Goal: Task Accomplishment & Management: Manage account settings

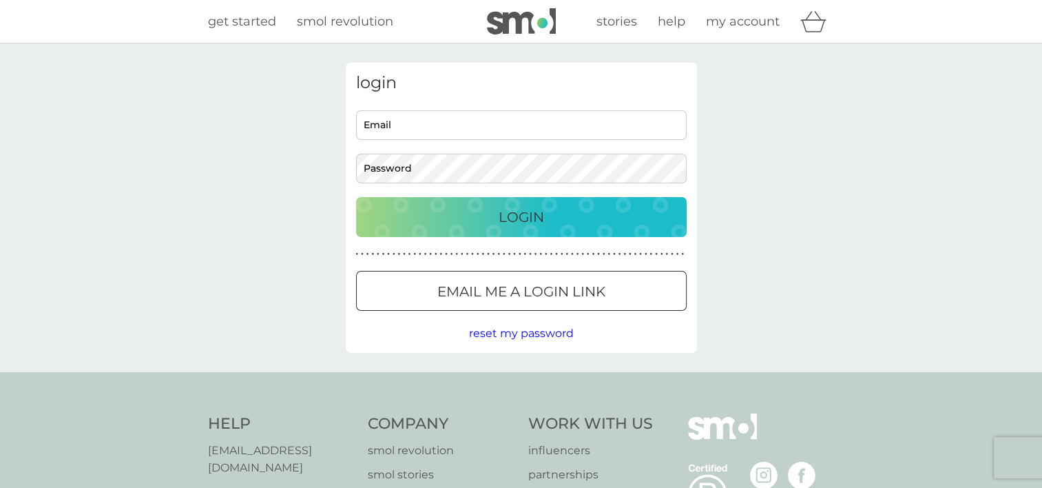
type input "kaypollock@talktalk.net"
click at [504, 218] on p "Login" at bounding box center [521, 217] width 45 height 22
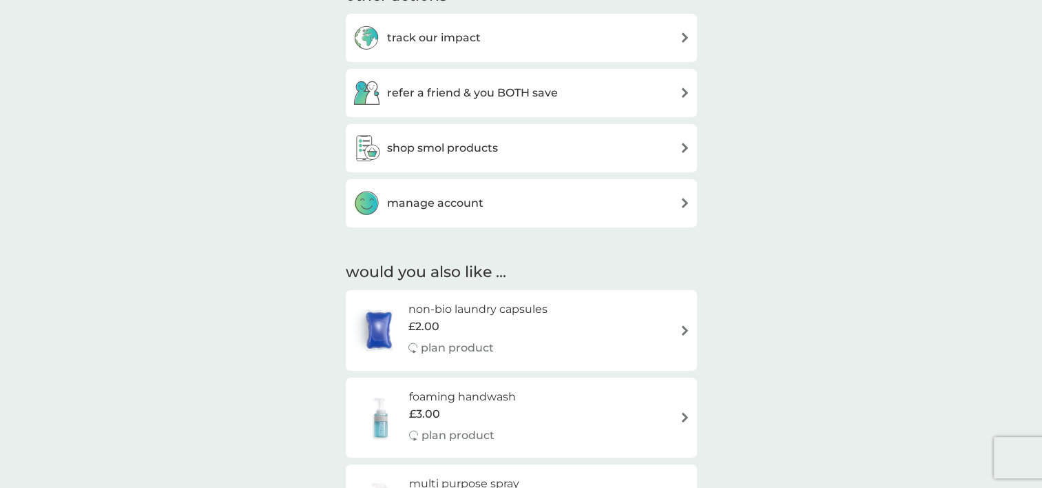
scroll to position [524, 0]
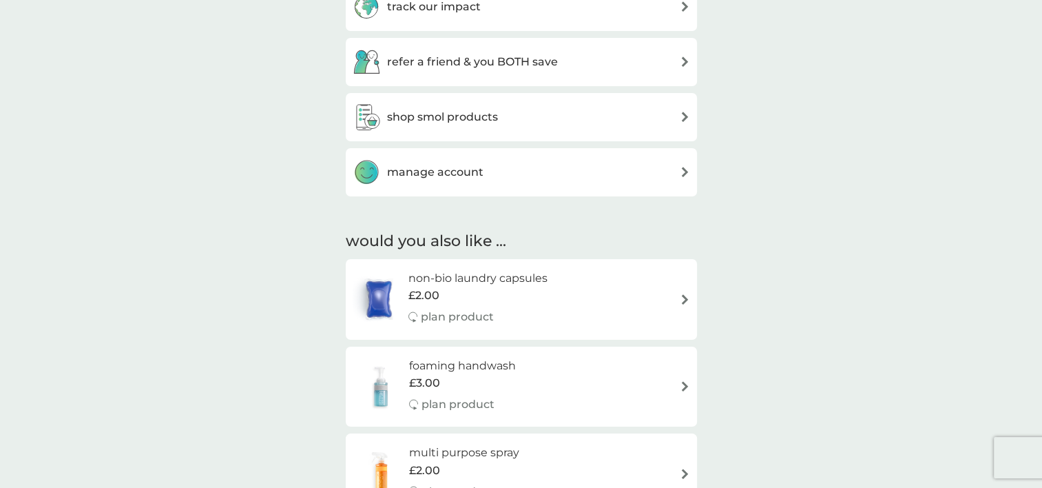
click at [423, 177] on h3 "manage account" at bounding box center [435, 172] width 96 height 18
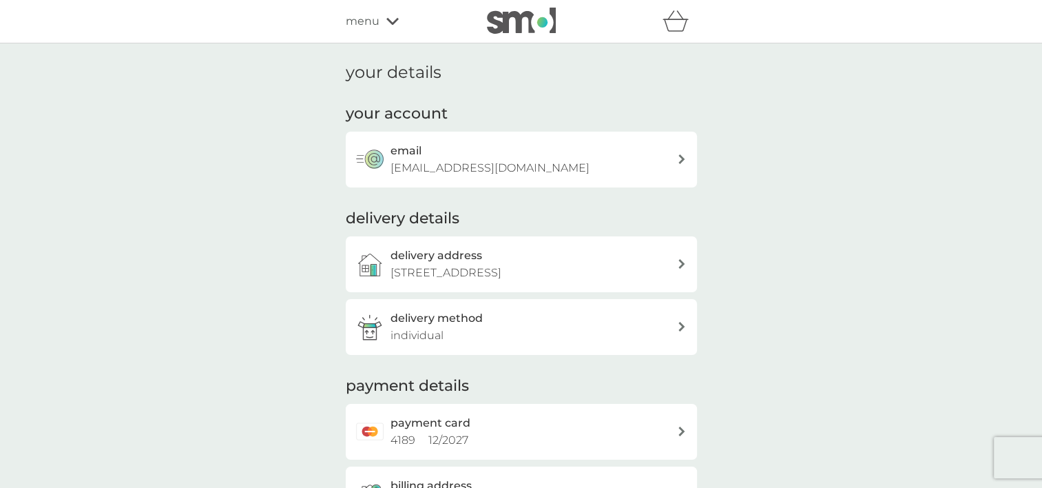
click at [682, 265] on icon at bounding box center [682, 264] width 6 height 10
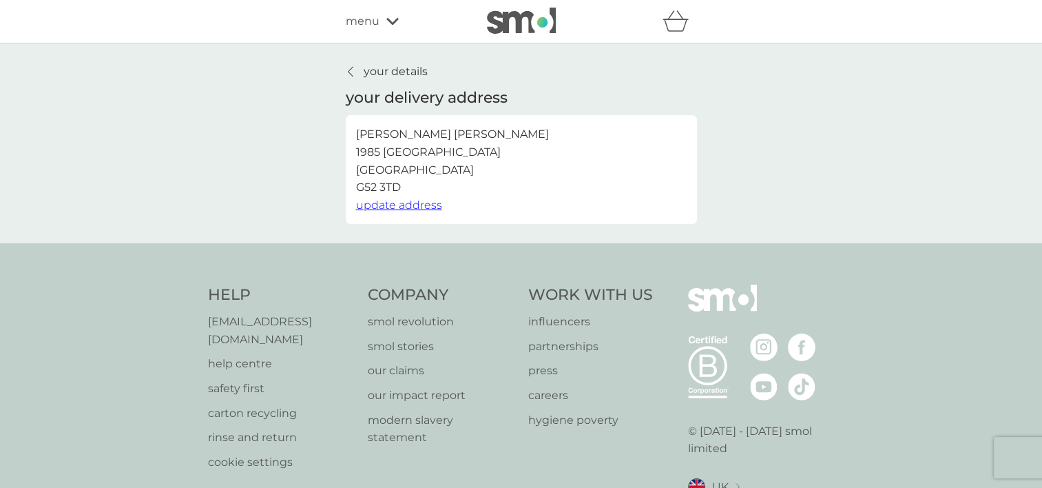
click at [416, 203] on span "update address" at bounding box center [399, 204] width 86 height 13
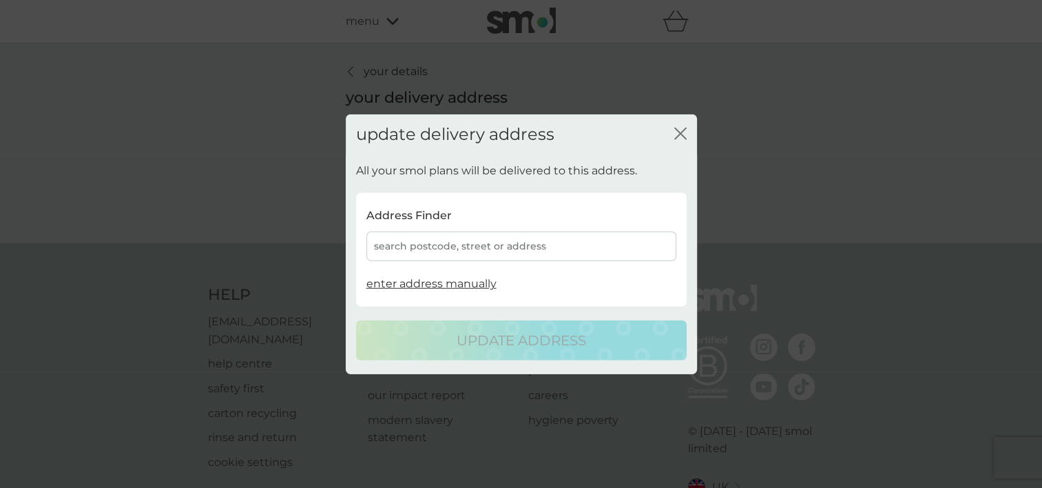
click at [409, 244] on div "search postcode, street or address" at bounding box center [522, 246] width 310 height 30
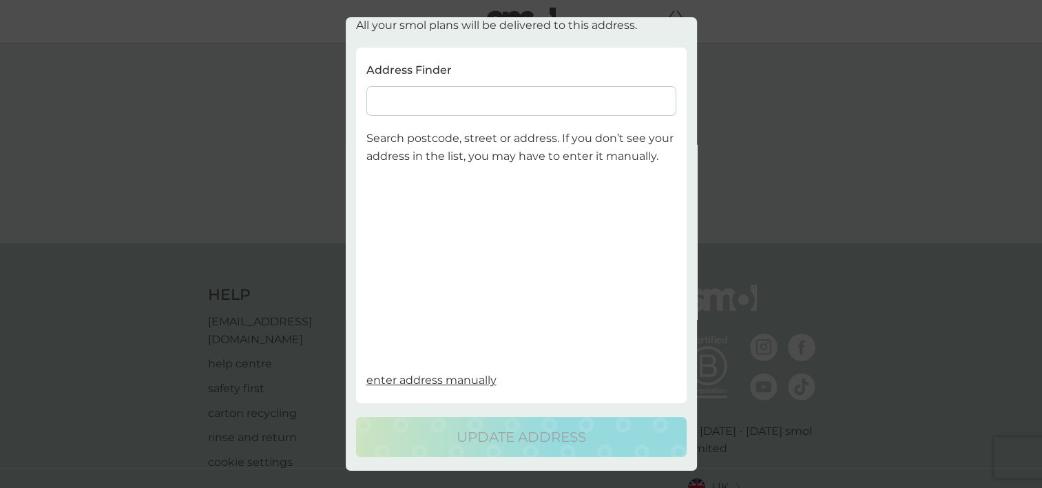
scroll to position [65, 0]
click at [405, 87] on input at bounding box center [522, 101] width 310 height 30
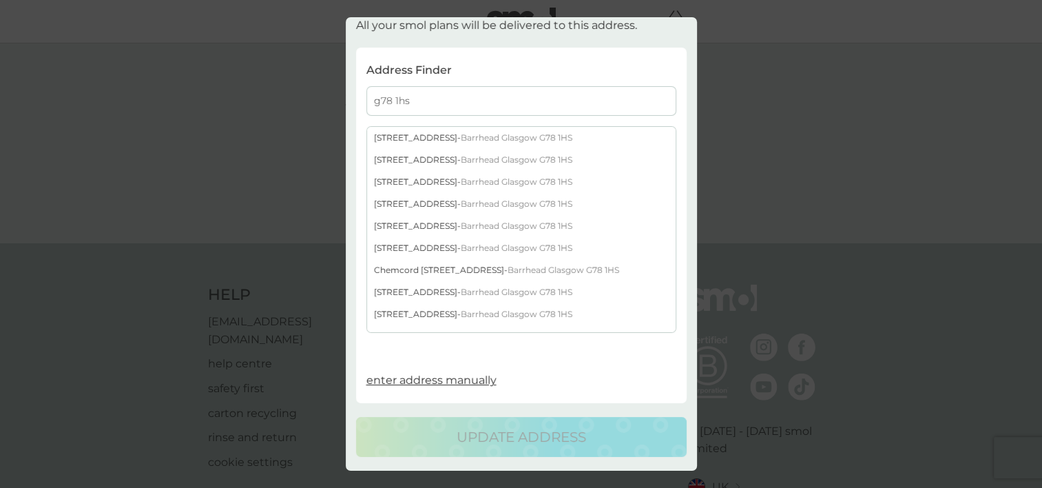
type input "g78 1hs"
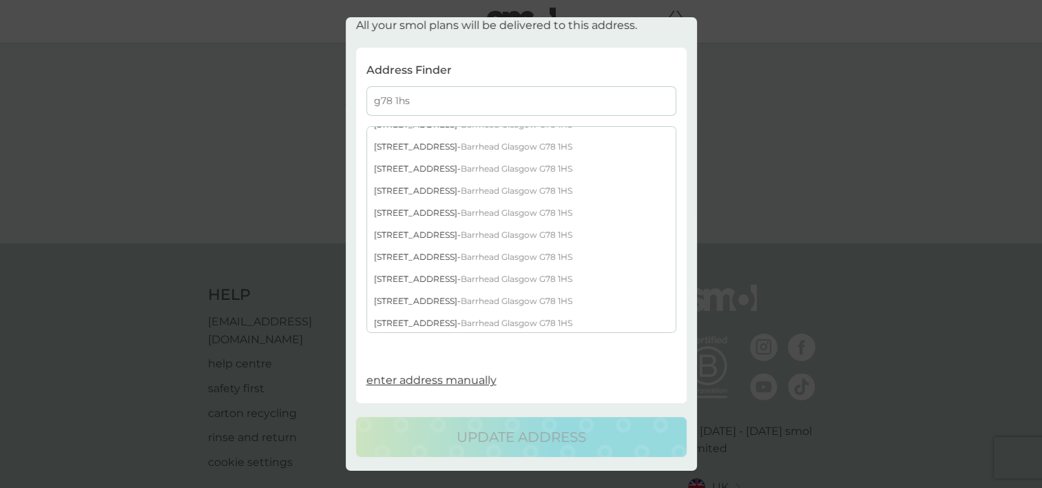
click at [547, 185] on span "Barrhead Glasgow G78 1HS" at bounding box center [517, 190] width 112 height 10
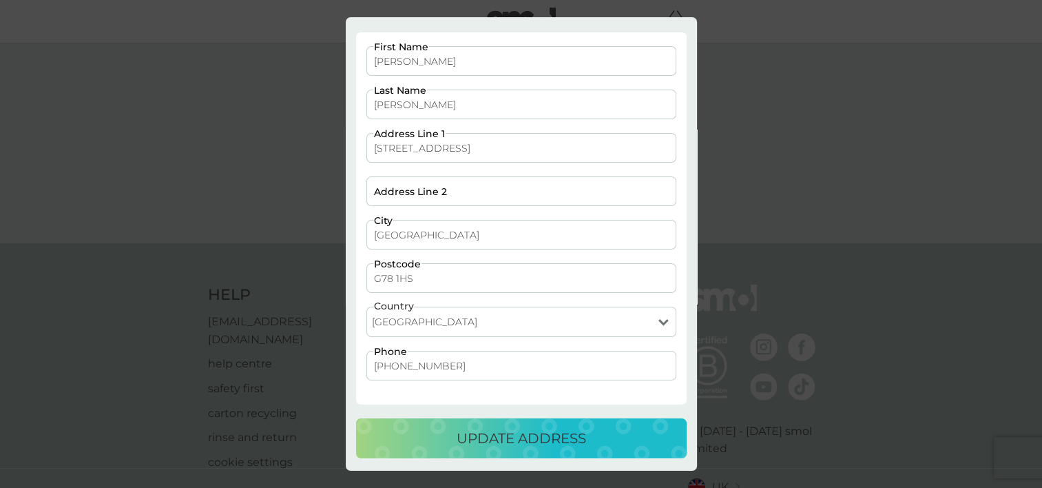
click at [406, 361] on input "+441413874899" at bounding box center [522, 366] width 310 height 30
drag, startPoint x: 457, startPoint y: 374, endPoint x: 362, endPoint y: 361, distance: 96.7
click at [362, 361] on div "KAY First Name POLLOCK Last Name 127 Paisley Road, Barrhead Address Line 1 Addr…" at bounding box center [521, 220] width 320 height 348
click at [492, 441] on p "update address" at bounding box center [522, 438] width 130 height 22
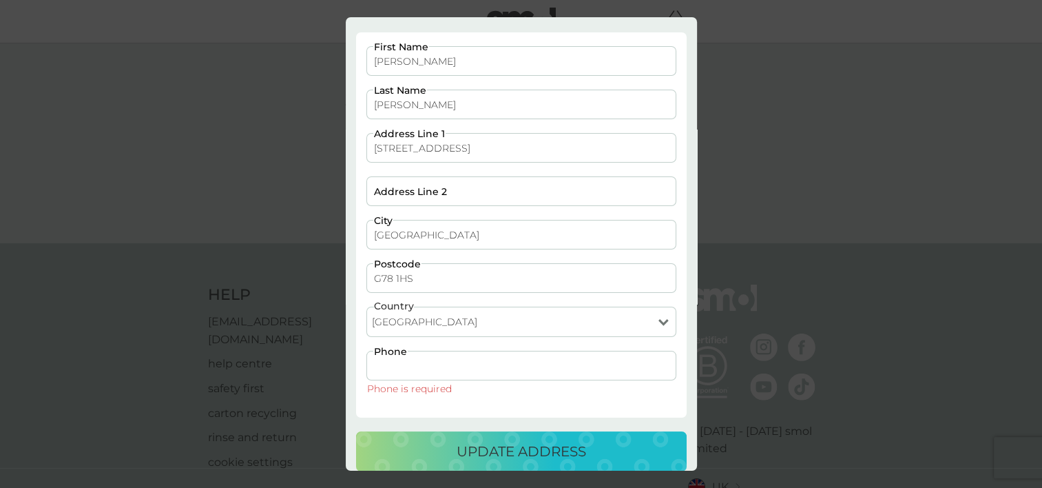
click at [438, 362] on input "Phone" at bounding box center [522, 366] width 310 height 30
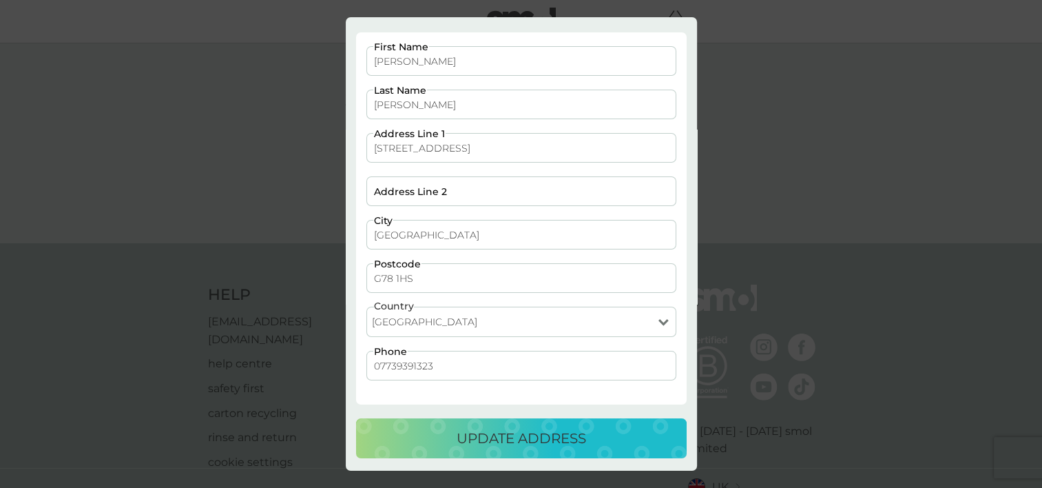
type input "07739391323"
click at [651, 435] on div "update address" at bounding box center [521, 438] width 303 height 22
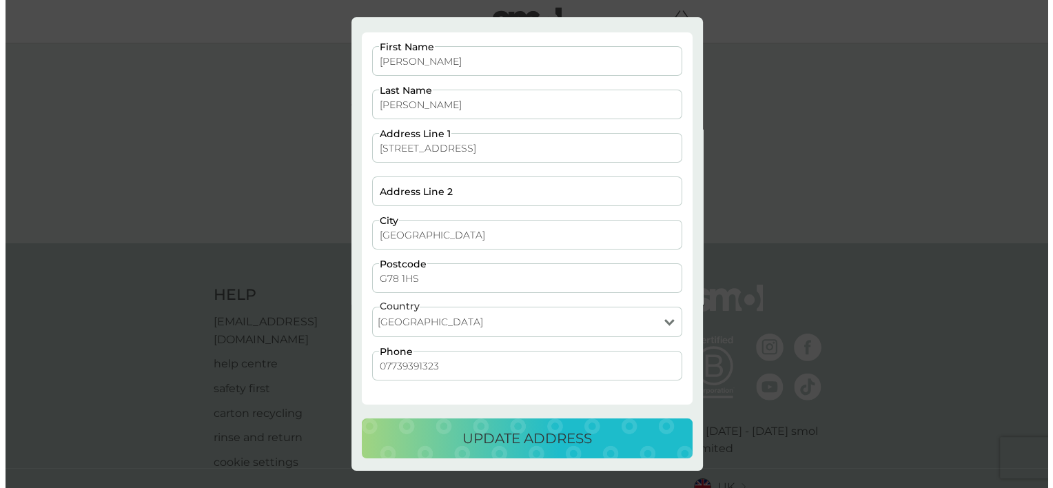
scroll to position [0, 0]
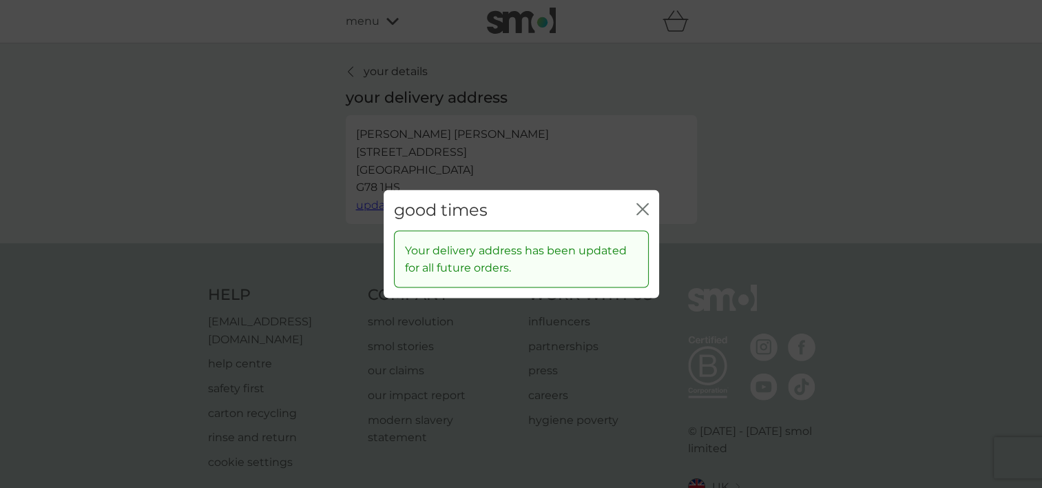
click at [639, 212] on icon "close" at bounding box center [640, 209] width 6 height 11
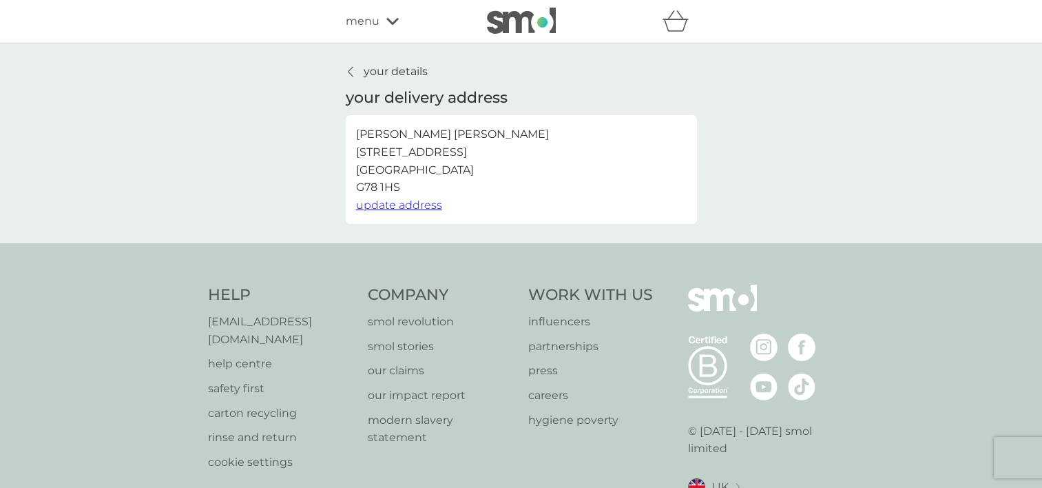
click at [220, 167] on div "your details your delivery address KAY POLLOCK 127 Paisley Road, Barrhead Glasg…" at bounding box center [521, 143] width 1042 height 200
click at [367, 25] on span "menu" at bounding box center [363, 21] width 34 height 18
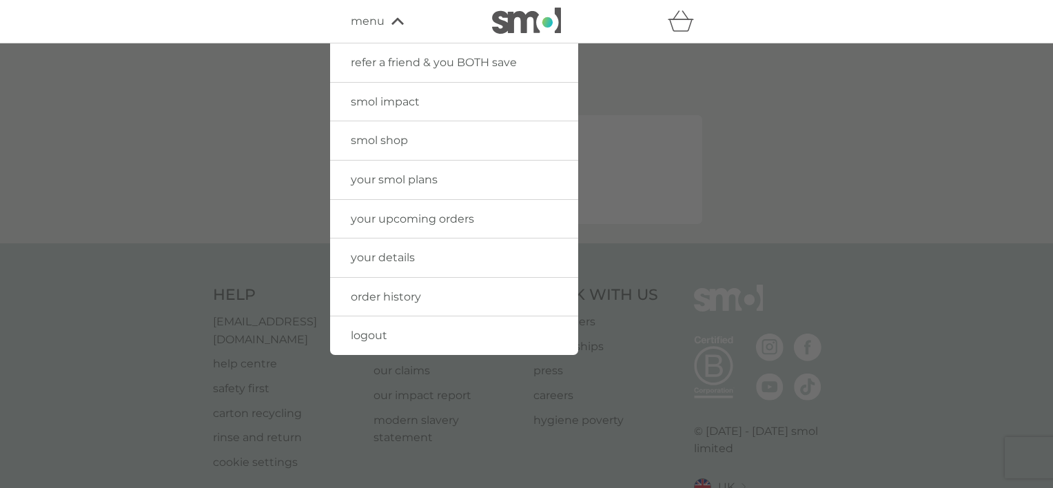
click at [390, 218] on span "your upcoming orders" at bounding box center [412, 218] width 123 height 13
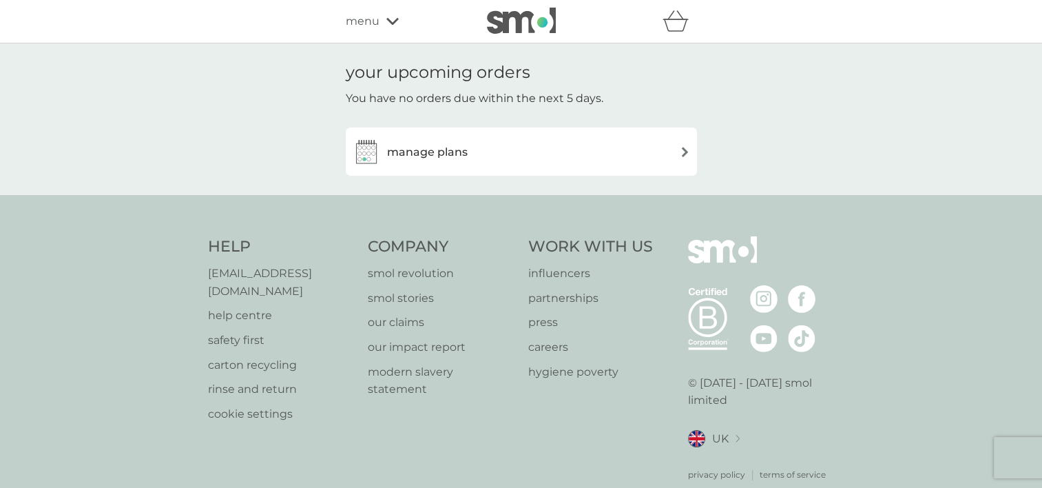
click at [424, 155] on h3 "manage plans" at bounding box center [427, 152] width 81 height 18
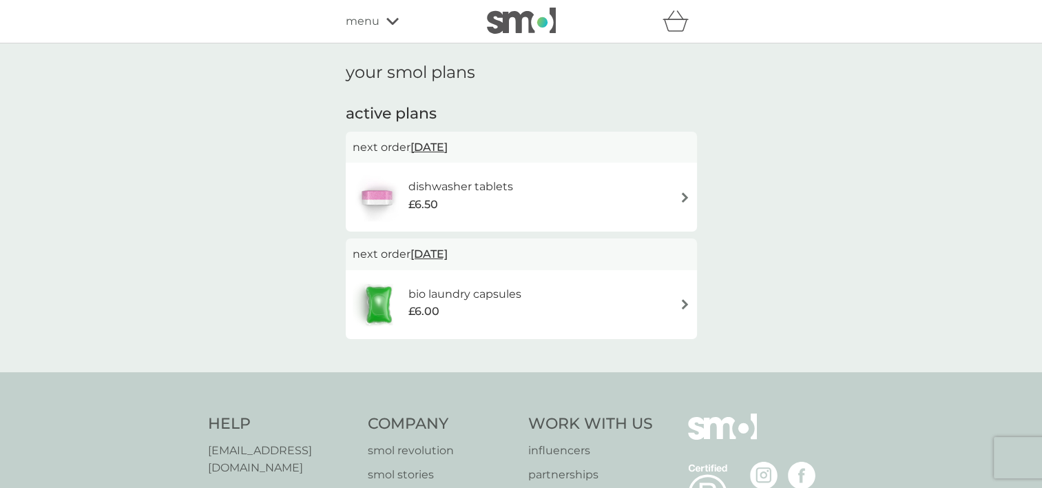
click at [391, 19] on icon at bounding box center [393, 21] width 12 height 8
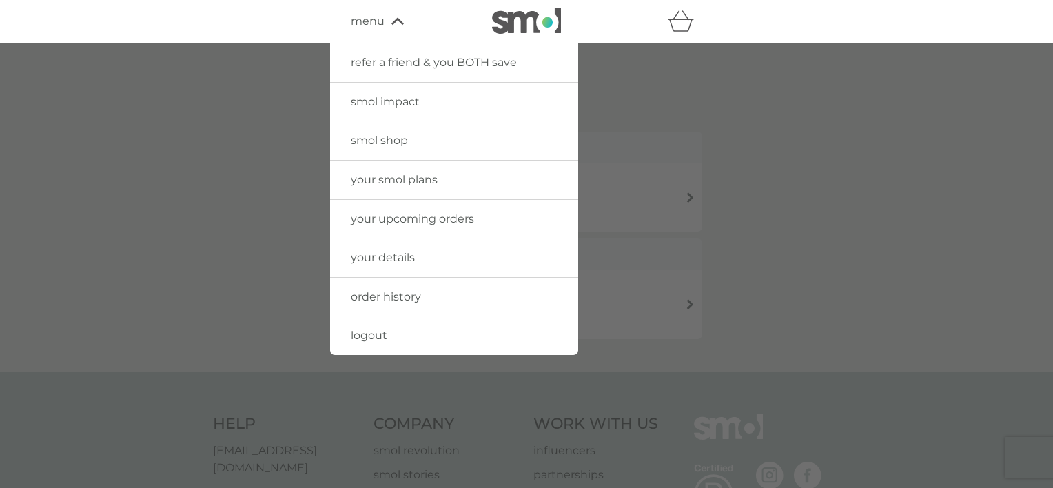
click at [375, 336] on span "logout" at bounding box center [369, 335] width 37 height 13
